Goal: Transaction & Acquisition: Purchase product/service

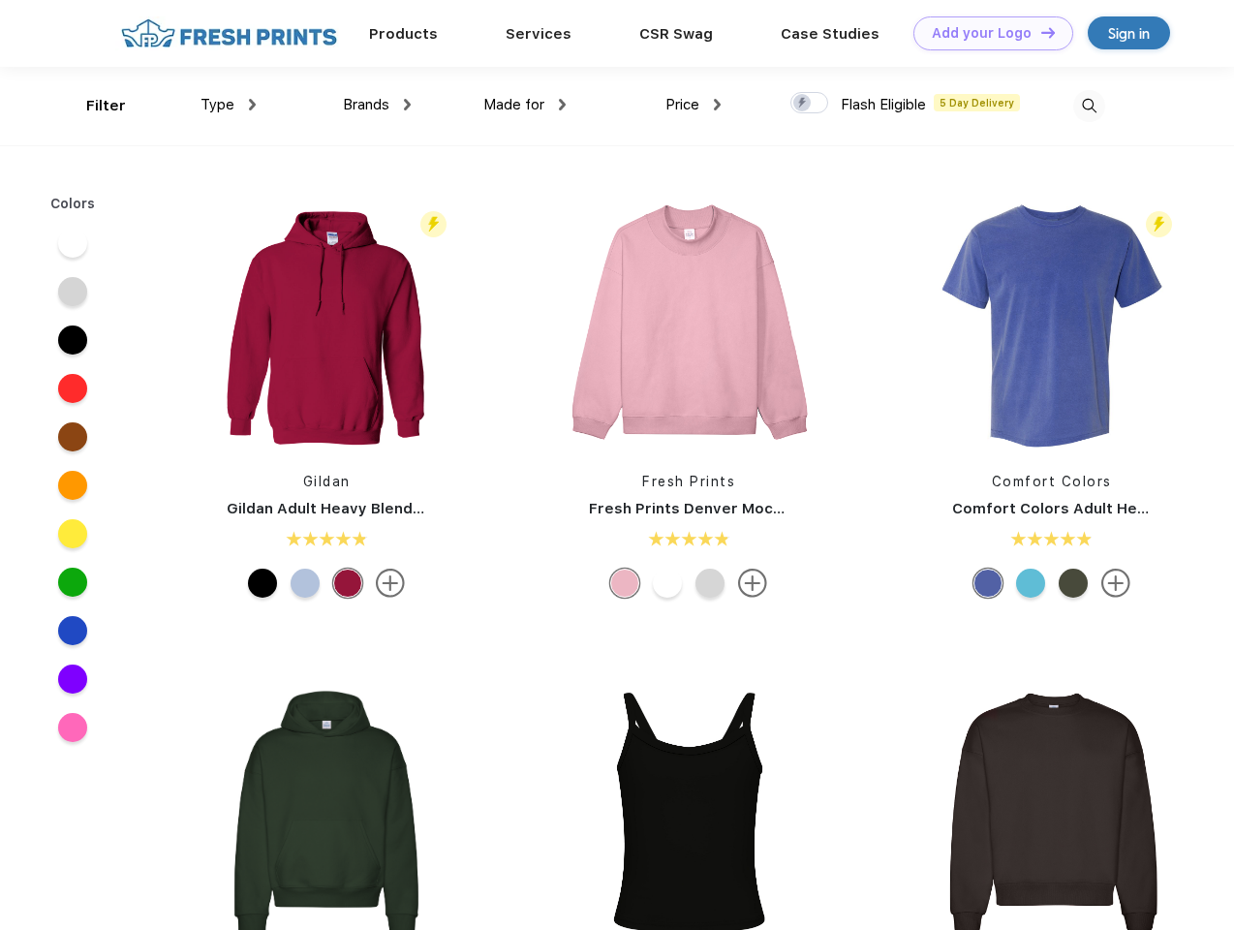
scroll to position [1, 0]
click at [986, 33] on link "Add your Logo Design Tool" at bounding box center [994, 33] width 160 height 34
click at [0, 0] on div "Design Tool" at bounding box center [0, 0] width 0 height 0
click at [1039, 32] on link "Add your Logo Design Tool" at bounding box center [994, 33] width 160 height 34
click at [93, 106] on div "Filter" at bounding box center [106, 106] width 40 height 22
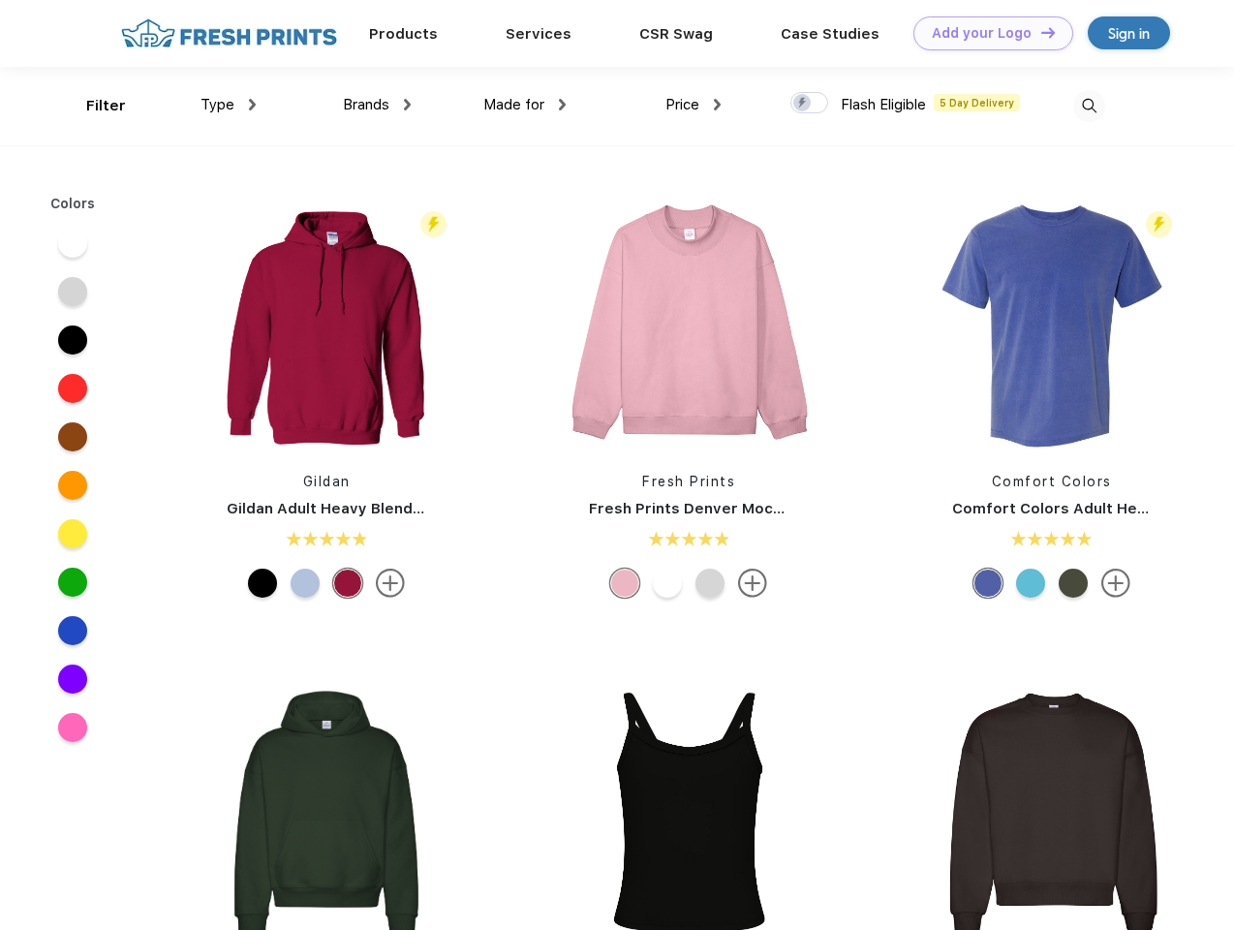
click at [229, 105] on span "Type" at bounding box center [218, 104] width 34 height 17
click at [377, 105] on span "Brands" at bounding box center [366, 104] width 46 height 17
click at [525, 105] on span "Made for" at bounding box center [513, 104] width 61 height 17
click at [694, 105] on span "Price" at bounding box center [683, 104] width 34 height 17
click at [810, 104] on div at bounding box center [809, 102] width 38 height 21
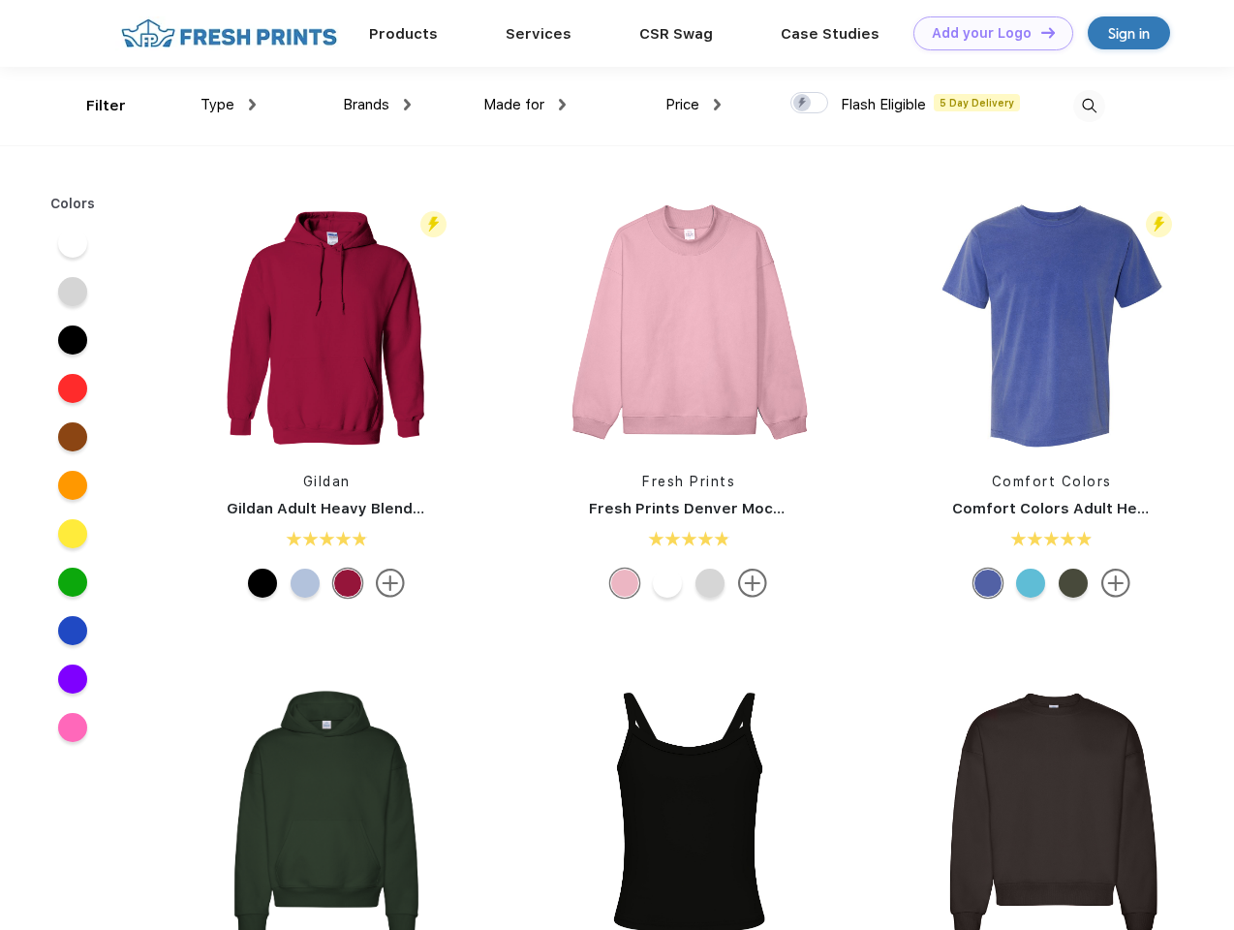
click at [803, 104] on input "checkbox" at bounding box center [796, 97] width 13 height 13
click at [1089, 106] on img at bounding box center [1089, 106] width 32 height 32
